Goal: Task Accomplishment & Management: Use online tool/utility

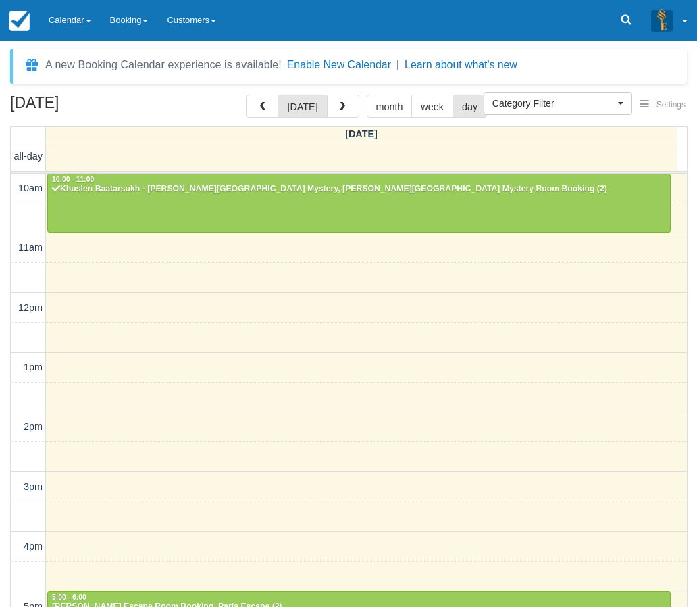
select select
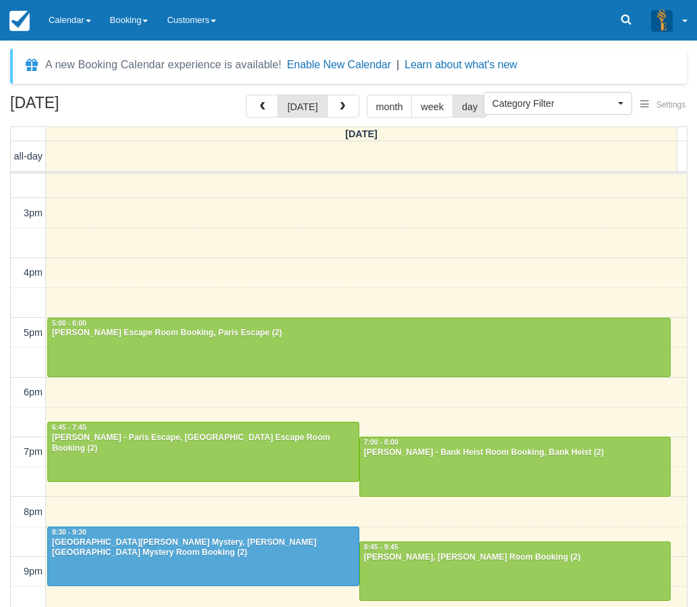
click at [2, 311] on div "August 22, 2025 today month week day Friday all-day 10am 11am 12pm 1pm 2pm 3pm …" at bounding box center [348, 371] width 697 height 552
click at [76, 12] on link "Calendar" at bounding box center [69, 20] width 61 height 41
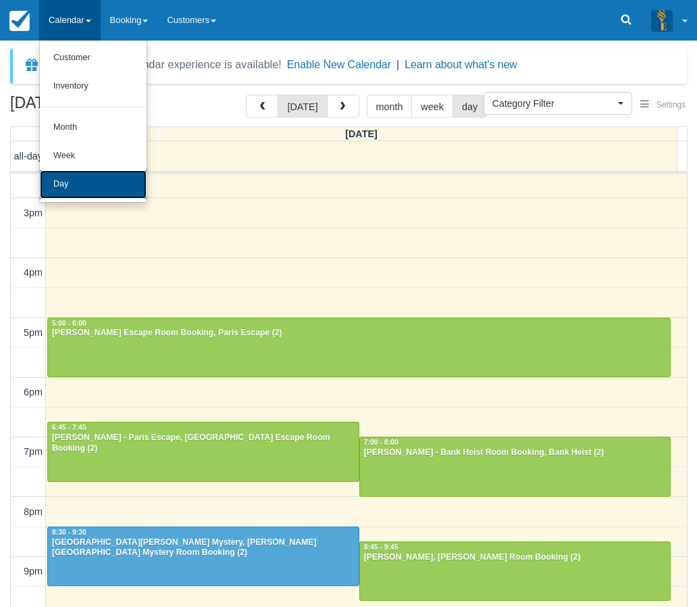
click at [78, 178] on link "Day" at bounding box center [93, 184] width 107 height 28
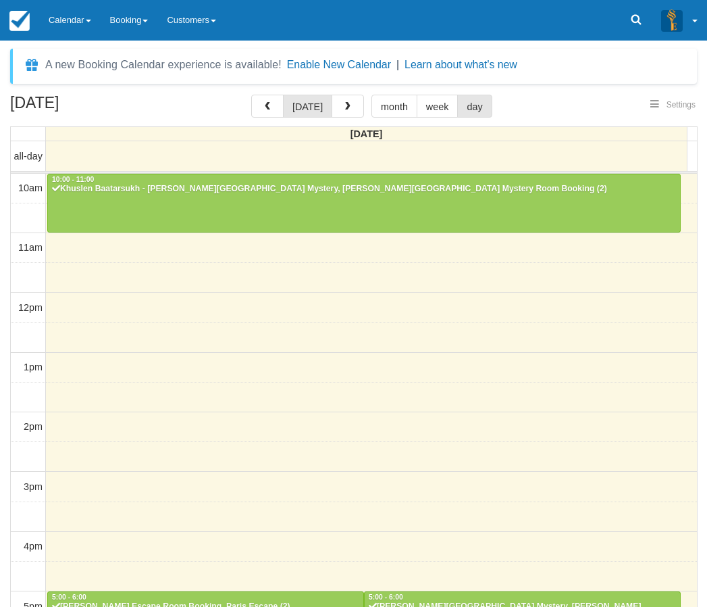
select select
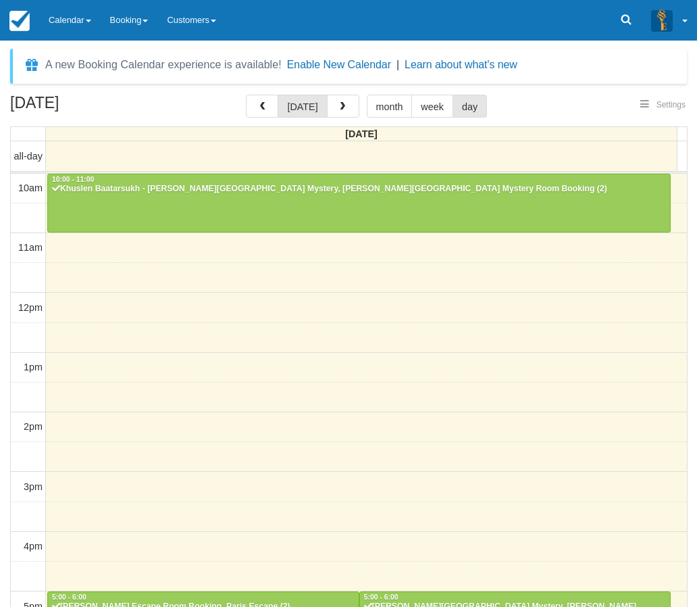
scroll to position [274, 0]
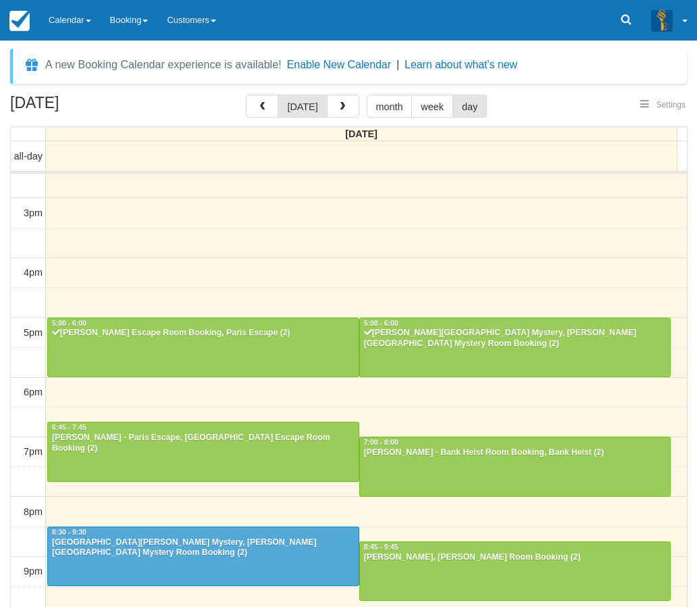
select select
click at [7, 177] on div "[DATE] [DATE] month week day [DATE] all-day 10am 11am 12pm 1pm 2pm 3pm 4pm 5pm …" at bounding box center [348, 371] width 697 height 552
click at [71, 30] on link "Calendar" at bounding box center [69, 20] width 61 height 41
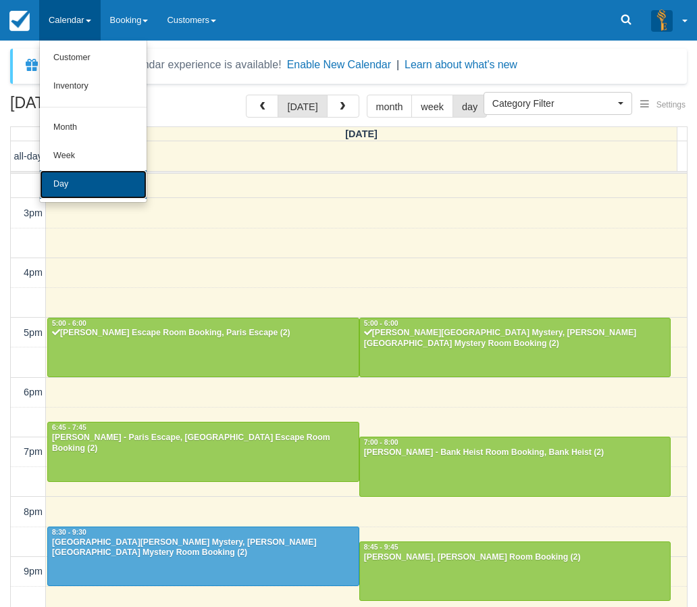
click at [75, 174] on link "Day" at bounding box center [93, 184] width 107 height 28
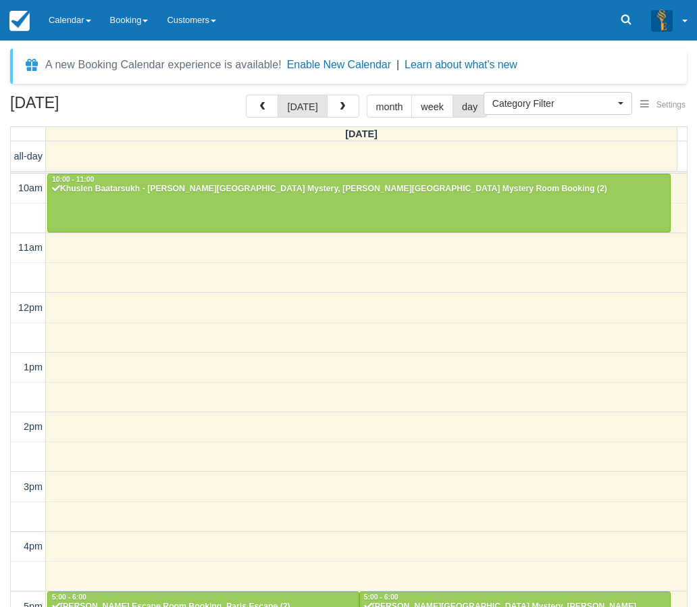
select select
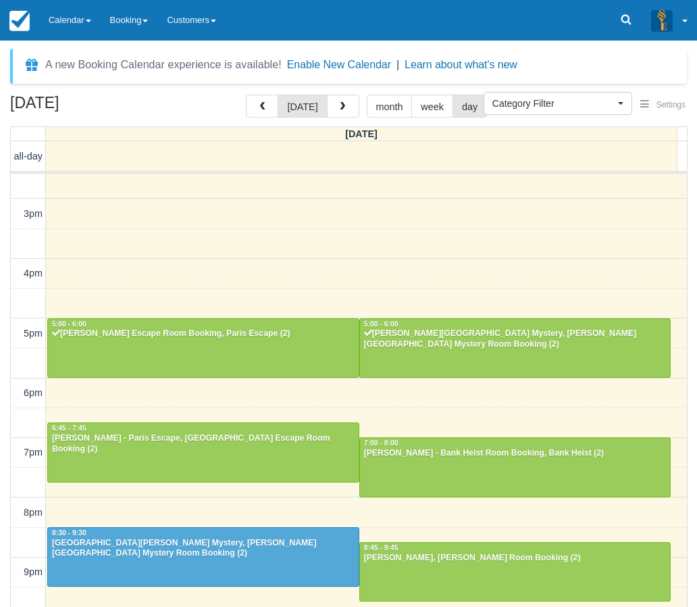
scroll to position [43, 0]
